Goal: Task Accomplishment & Management: Use online tool/utility

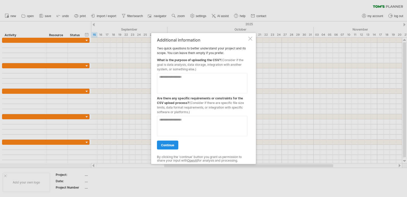
click at [169, 144] on span "continue" at bounding box center [167, 145] width 13 height 4
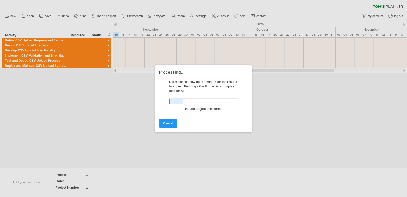
click at [168, 120] on link "cancel" at bounding box center [168, 123] width 18 height 9
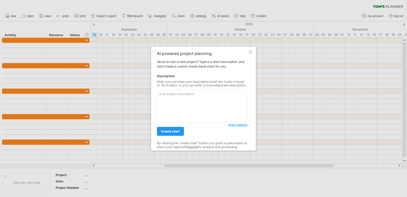
click at [238, 125] on span "more options" at bounding box center [237, 125] width 19 height 4
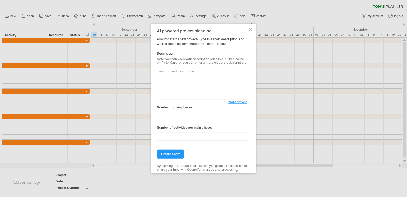
click at [186, 72] on textarea at bounding box center [202, 83] width 90 height 33
type textarea "i"
click at [137, 183] on div at bounding box center [203, 98] width 407 height 197
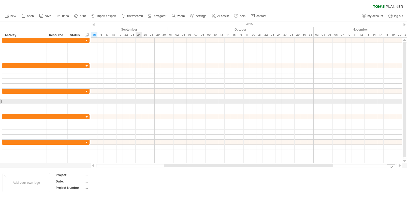
drag, startPoint x: 140, startPoint y: 101, endPoint x: 142, endPoint y: 163, distance: 62.1
click at [141, 102] on div at bounding box center [246, 101] width 311 height 5
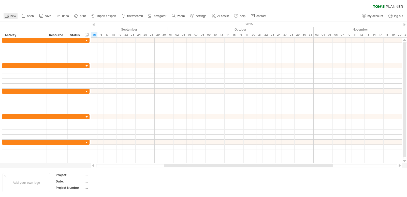
click at [13, 15] on span "new" at bounding box center [13, 16] width 6 height 4
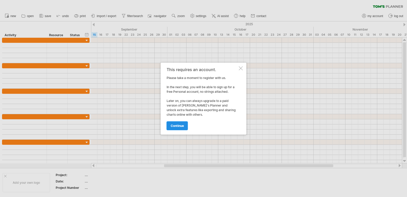
click at [181, 125] on span "continue" at bounding box center [177, 126] width 13 height 4
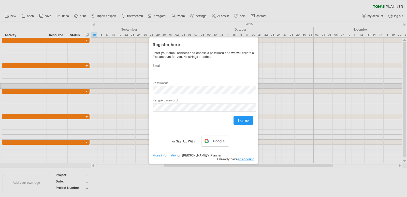
click at [319, 89] on div at bounding box center [203, 98] width 407 height 197
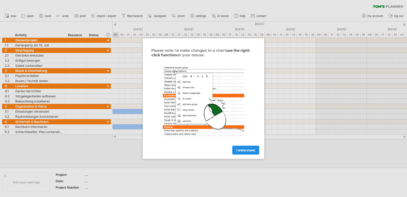
click at [241, 150] on span "I understand" at bounding box center [245, 150] width 19 height 4
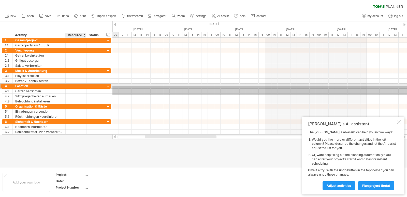
drag, startPoint x: 154, startPoint y: 95, endPoint x: 88, endPoint y: 85, distance: 66.9
click at [88, 85] on div "Trying to reach plan.tomsplanner.com Connected again... 0% clear filter new 1" at bounding box center [203, 98] width 407 height 197
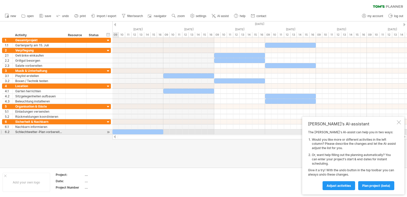
drag, startPoint x: 198, startPoint y: 137, endPoint x: 404, endPoint y: 133, distance: 206.1
click at [404, 133] on div "Trying to reach plan.tomsplanner.com Connected again... 0% clear filter new 1" at bounding box center [203, 98] width 407 height 197
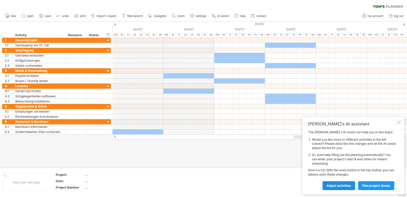
click at [342, 184] on span "Adjust activities" at bounding box center [339, 185] width 24 height 4
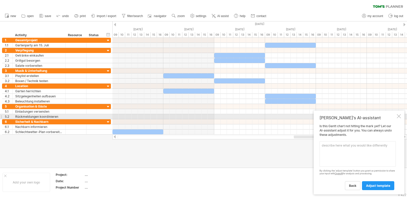
click at [399, 116] on div at bounding box center [399, 116] width 4 height 4
